Goal: Navigation & Orientation: Find specific page/section

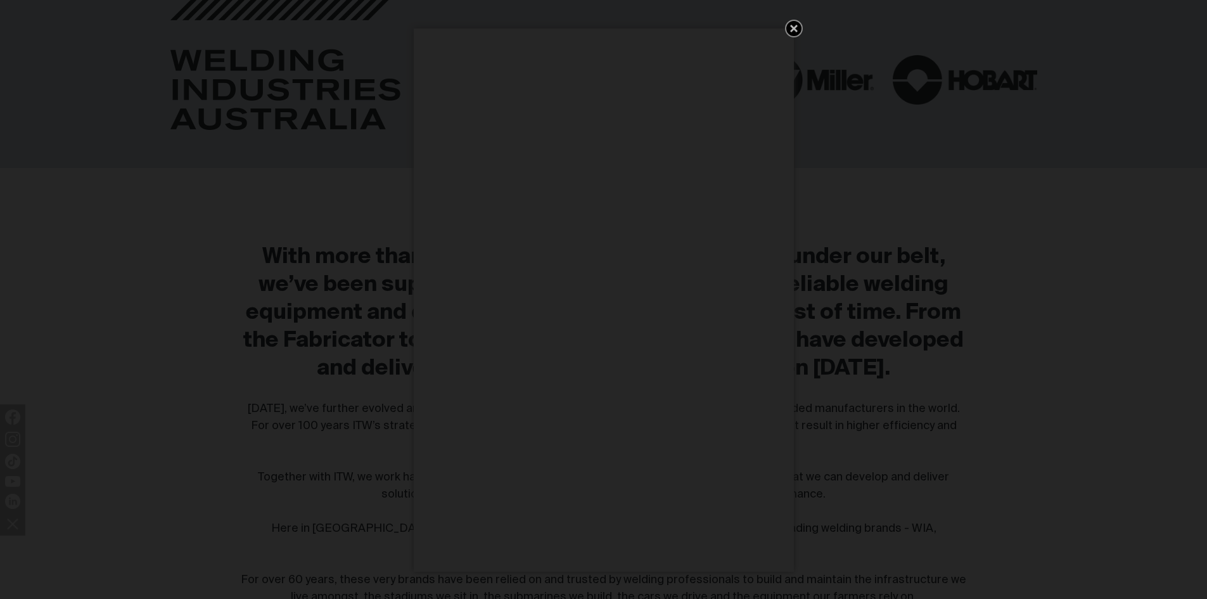
click at [792, 27] on icon "Get 5 WIA Welding Guides Free!" at bounding box center [794, 29] width 8 height 8
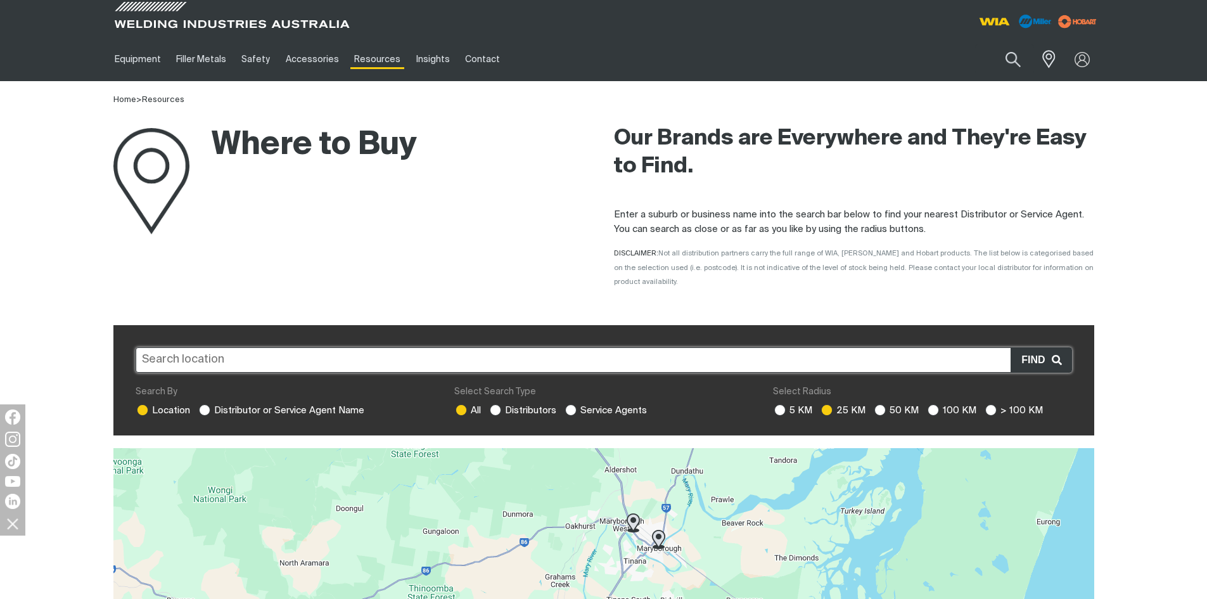
click at [336, 347] on input "text" at bounding box center [604, 359] width 937 height 25
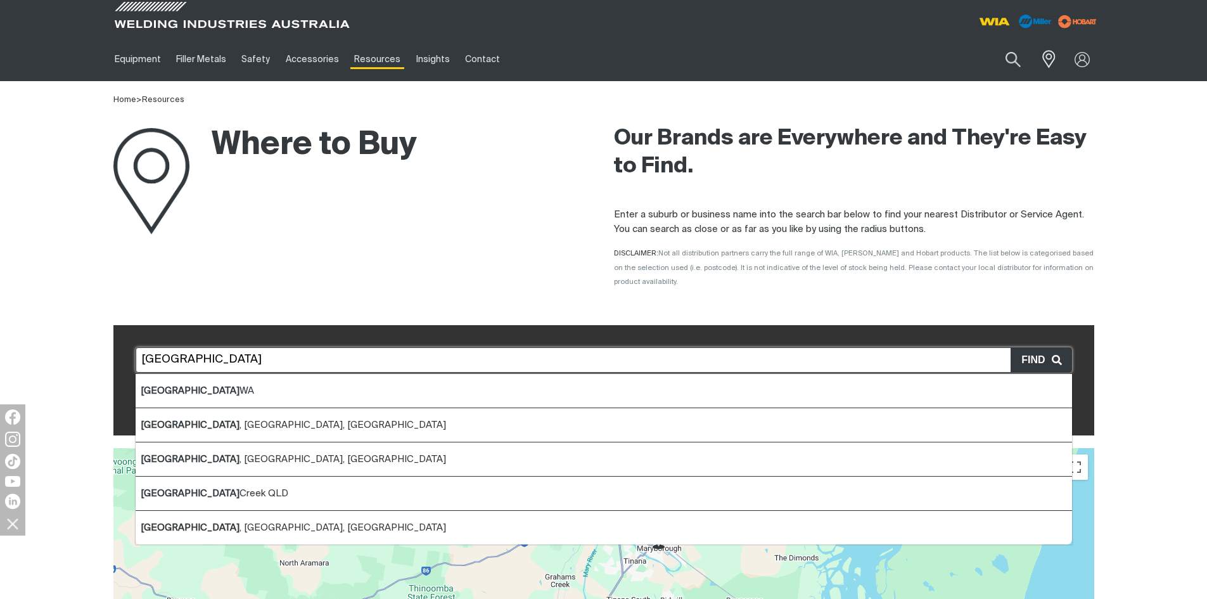
click at [260, 374] on li "Albany [GEOGRAPHIC_DATA]" at bounding box center [604, 391] width 937 height 34
type input "Albany [GEOGRAPHIC_DATA]"
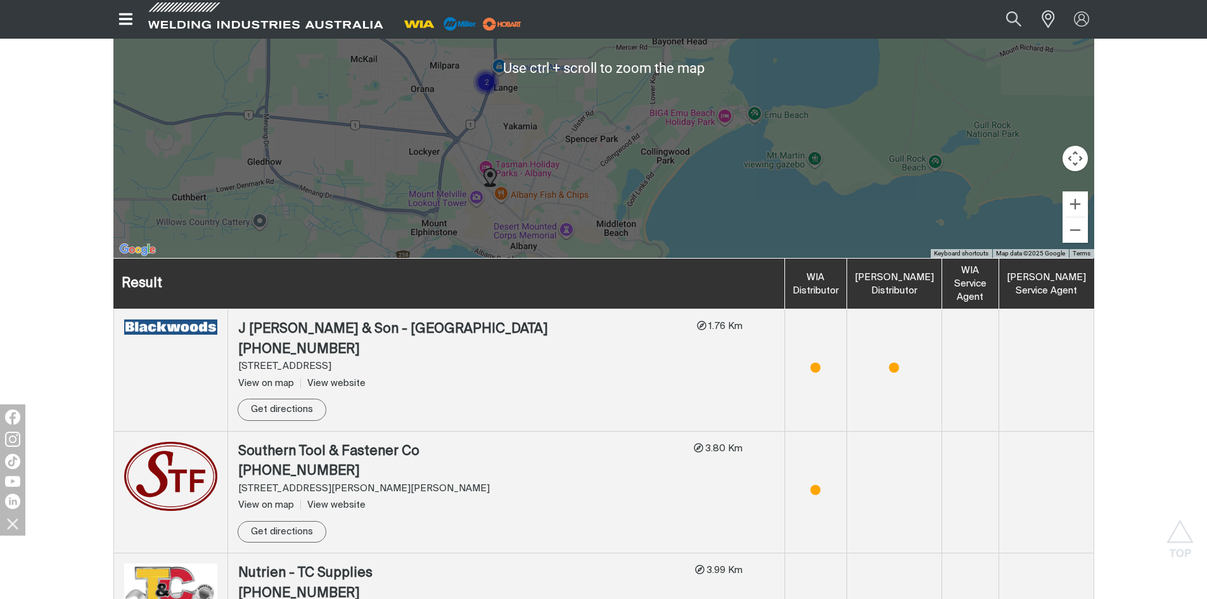
scroll to position [634, 0]
